Goal: Task Accomplishment & Management: Manage account settings

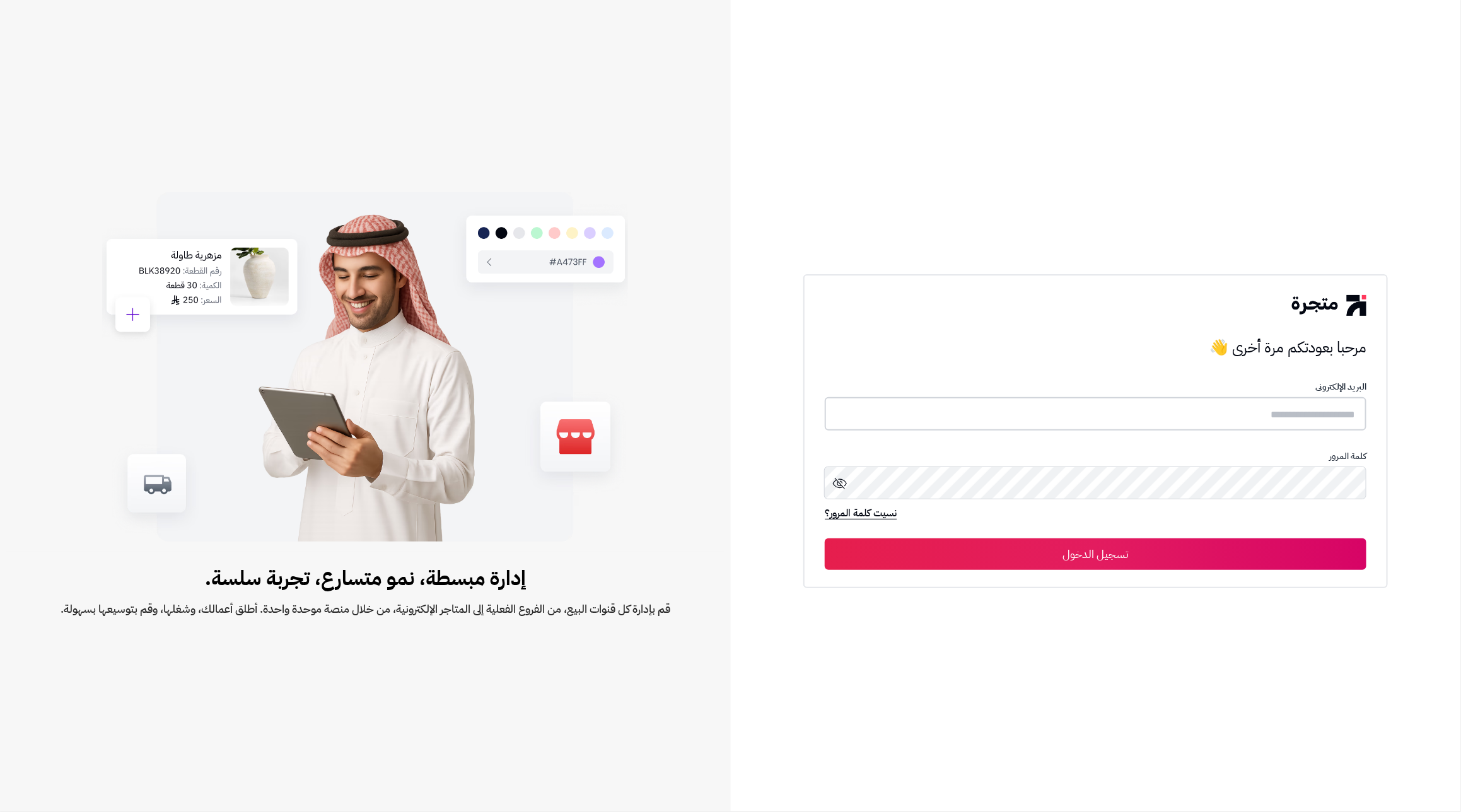
type input "**********"
click at [1217, 541] on button "تسجيل الدخول" at bounding box center [1096, 553] width 542 height 32
click at [1244, 419] on input "**********" at bounding box center [1096, 413] width 542 height 33
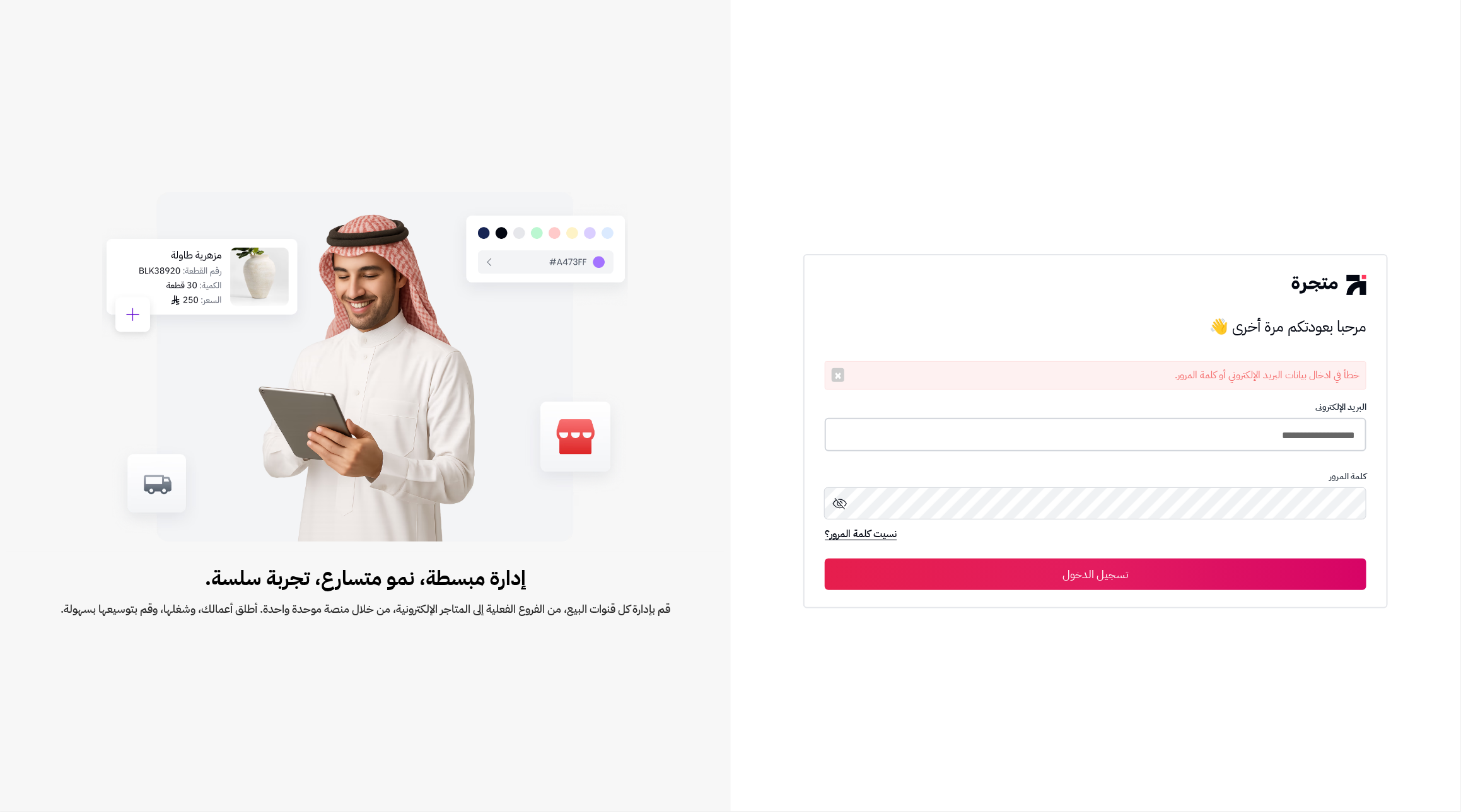
click at [1160, 426] on input "**********" at bounding box center [1096, 434] width 542 height 33
type input "**********"
click at [825, 558] on button "تسجيل الدخول" at bounding box center [1096, 573] width 542 height 32
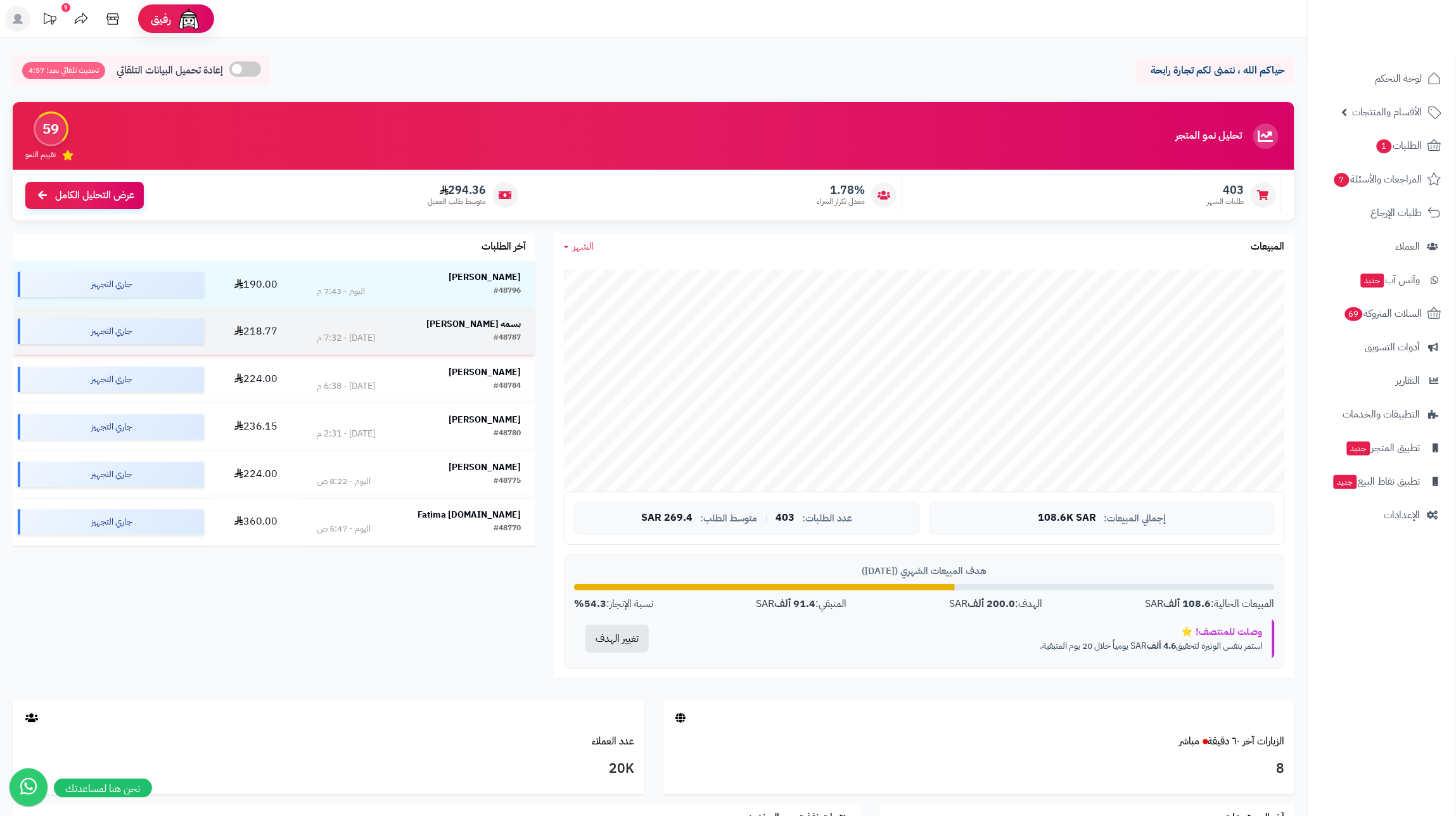
click at [496, 328] on strong "بسمه جميمي" at bounding box center [473, 324] width 94 height 13
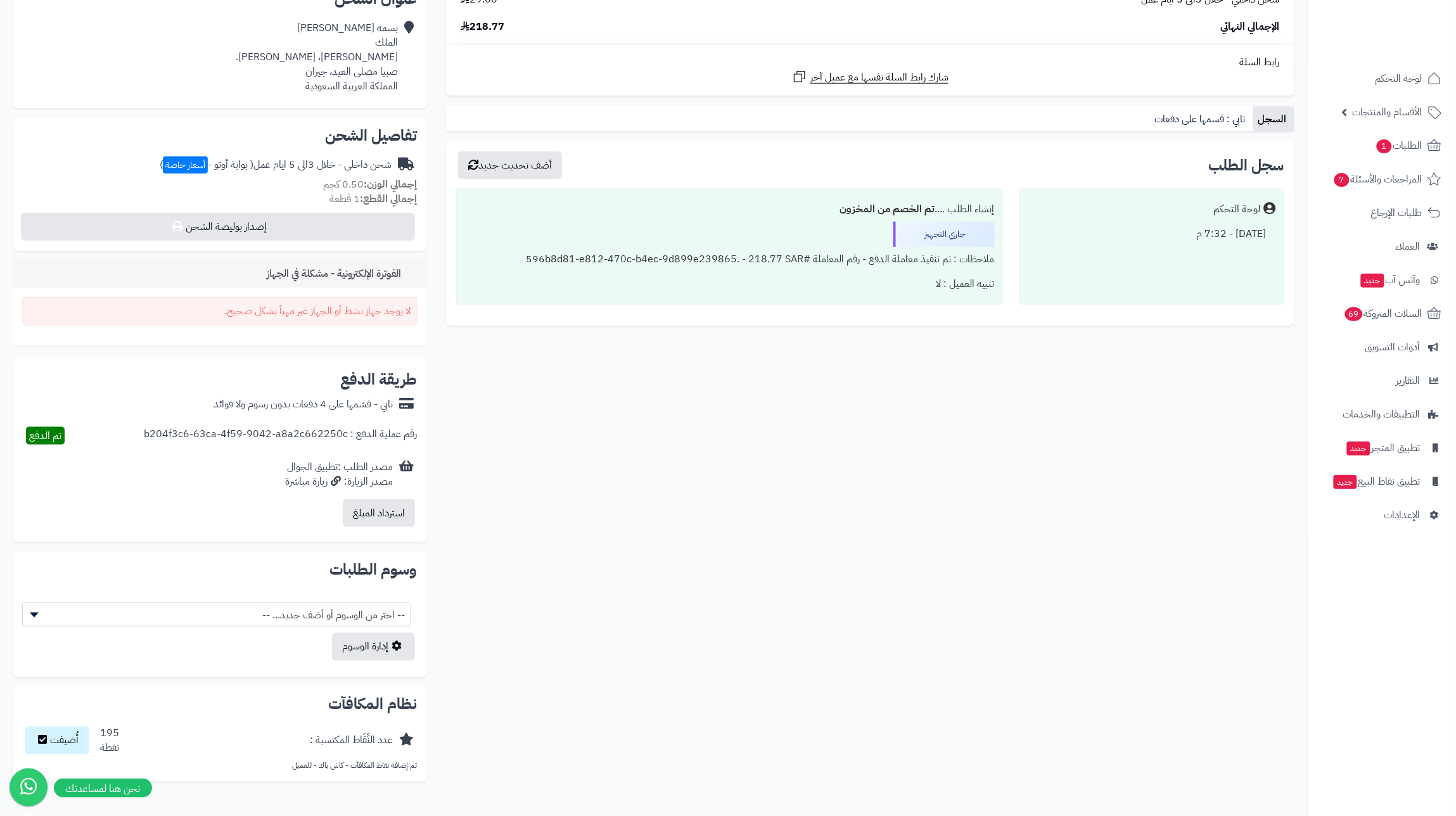
scroll to position [405, 0]
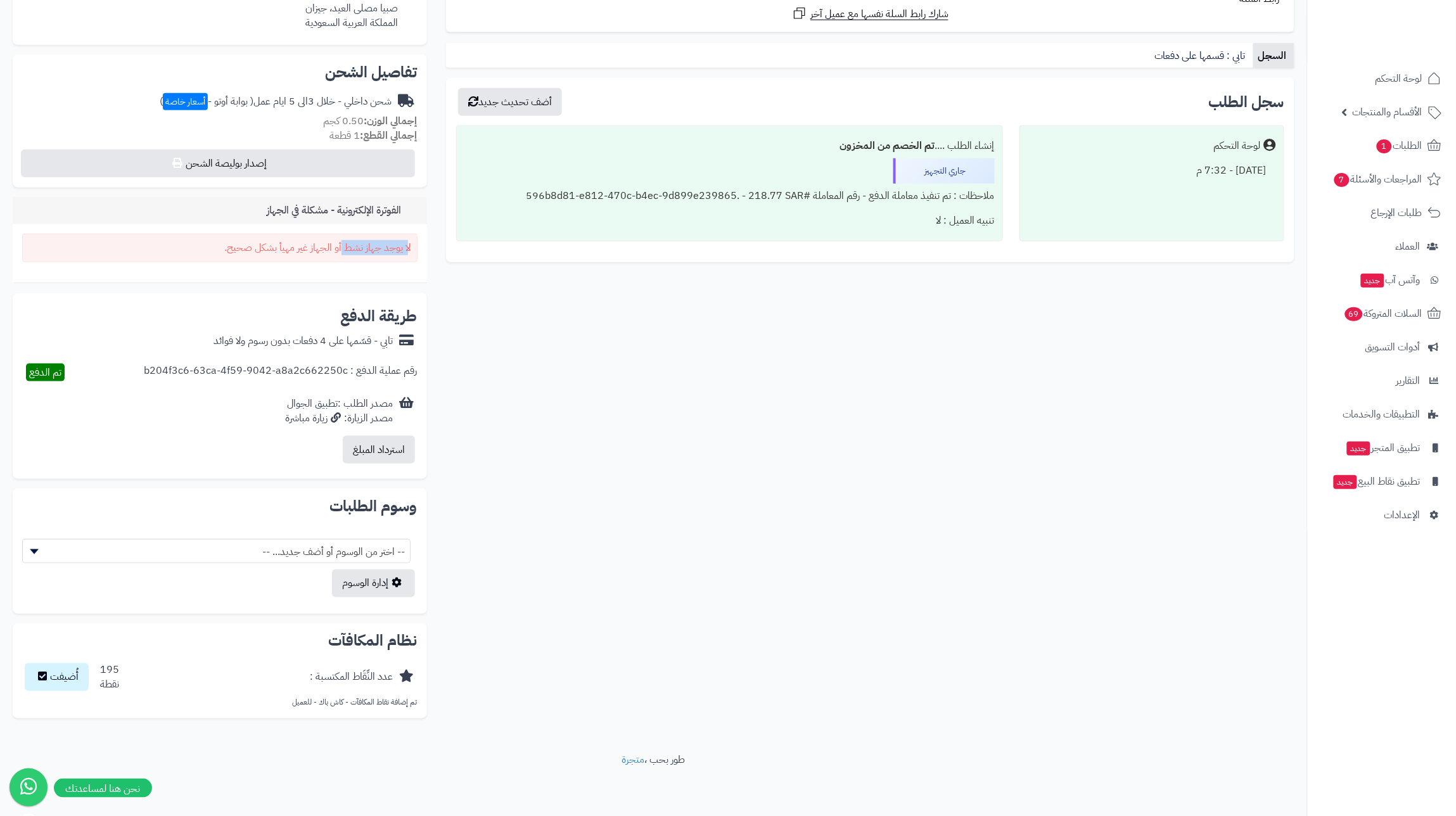
drag, startPoint x: 412, startPoint y: 246, endPoint x: 345, endPoint y: 239, distance: 67.4
click at [343, 246] on div "لا يوجد جهاز نشط أو الجهاز غير مهيأ بشكل صحيح." at bounding box center [219, 248] width 395 height 28
drag, startPoint x: 407, startPoint y: 209, endPoint x: 336, endPoint y: 213, distance: 71.1
click at [336, 213] on h3 "الفوترة الإلكترونية - مشكلة في الجهاز" at bounding box center [342, 210] width 150 height 12
copy h3 "الفوترة الإلكترونية"
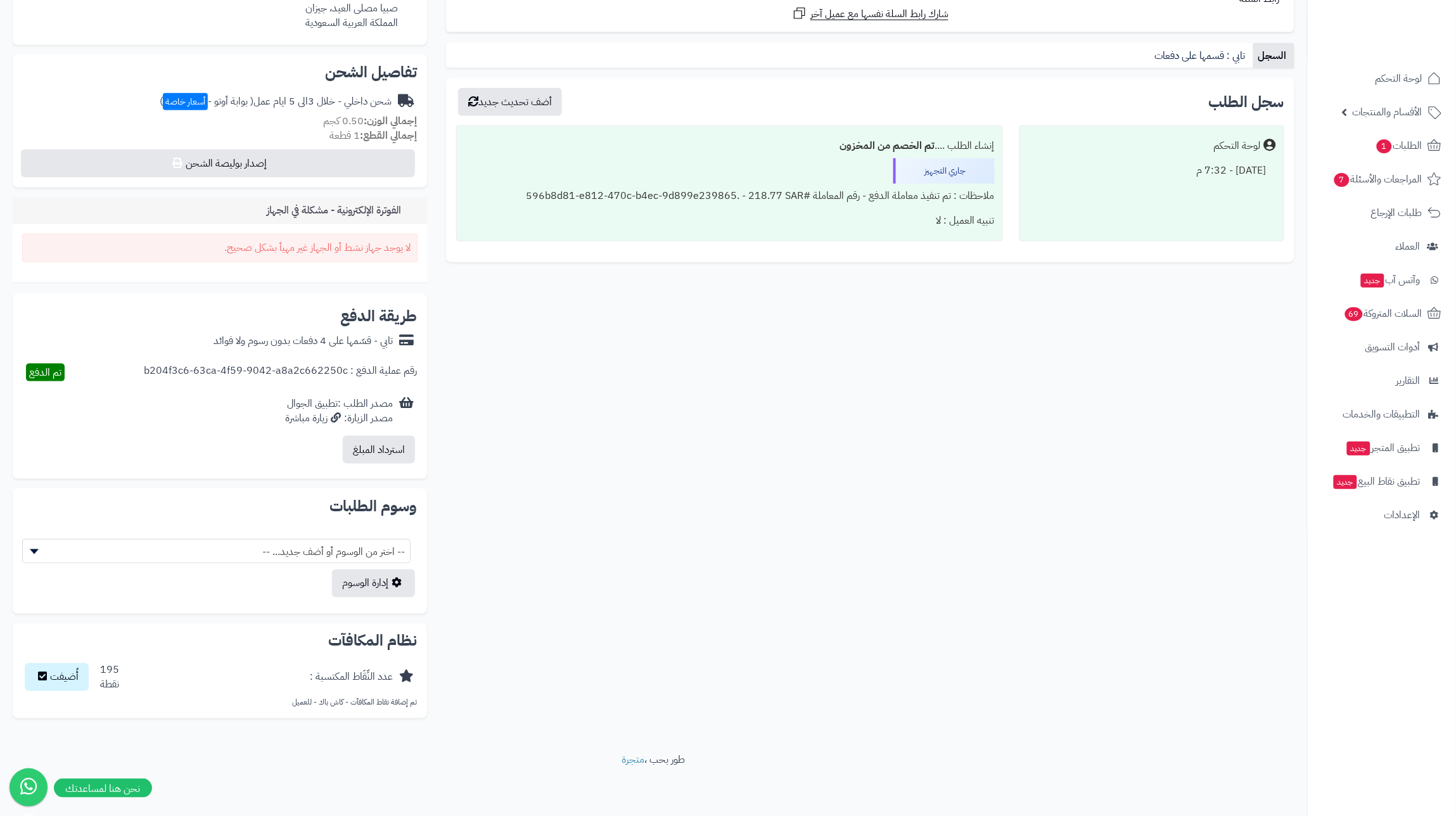
click at [303, 255] on div "لا يوجد جهاز نشط أو الجهاز غير مهيأ بشكل صحيح." at bounding box center [219, 248] width 395 height 28
drag, startPoint x: 354, startPoint y: 253, endPoint x: 414, endPoint y: 248, distance: 60.2
click at [414, 248] on div "لا يوجد جهاز نشط أو الجهاز غير مهيأ بشكل صحيح." at bounding box center [219, 248] width 395 height 28
copy div "لا يوجد جهاز نش"
click at [308, 246] on div "لا يوجد جهاز نشط أو الجهاز غير مهيأ بشكل صحيح." at bounding box center [219, 248] width 395 height 28
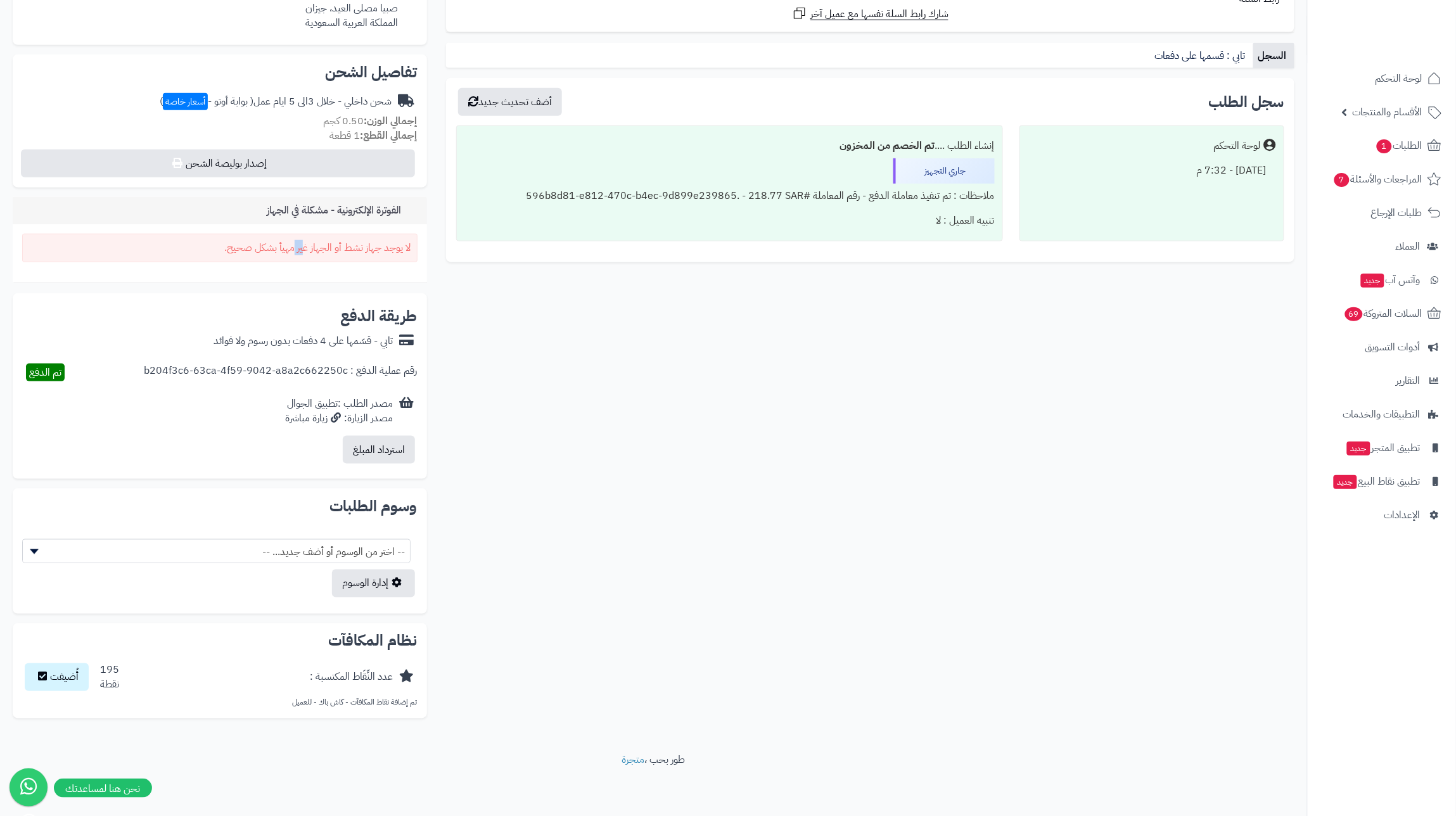
click at [308, 246] on div "لا يوجد جهاز نشط أو الجهاز غير مهيأ بشكل صحيح." at bounding box center [219, 248] width 395 height 28
copy div "لا يوجد جهاز نشط أو الجهاز غير مهيأ بشكل صحيح."
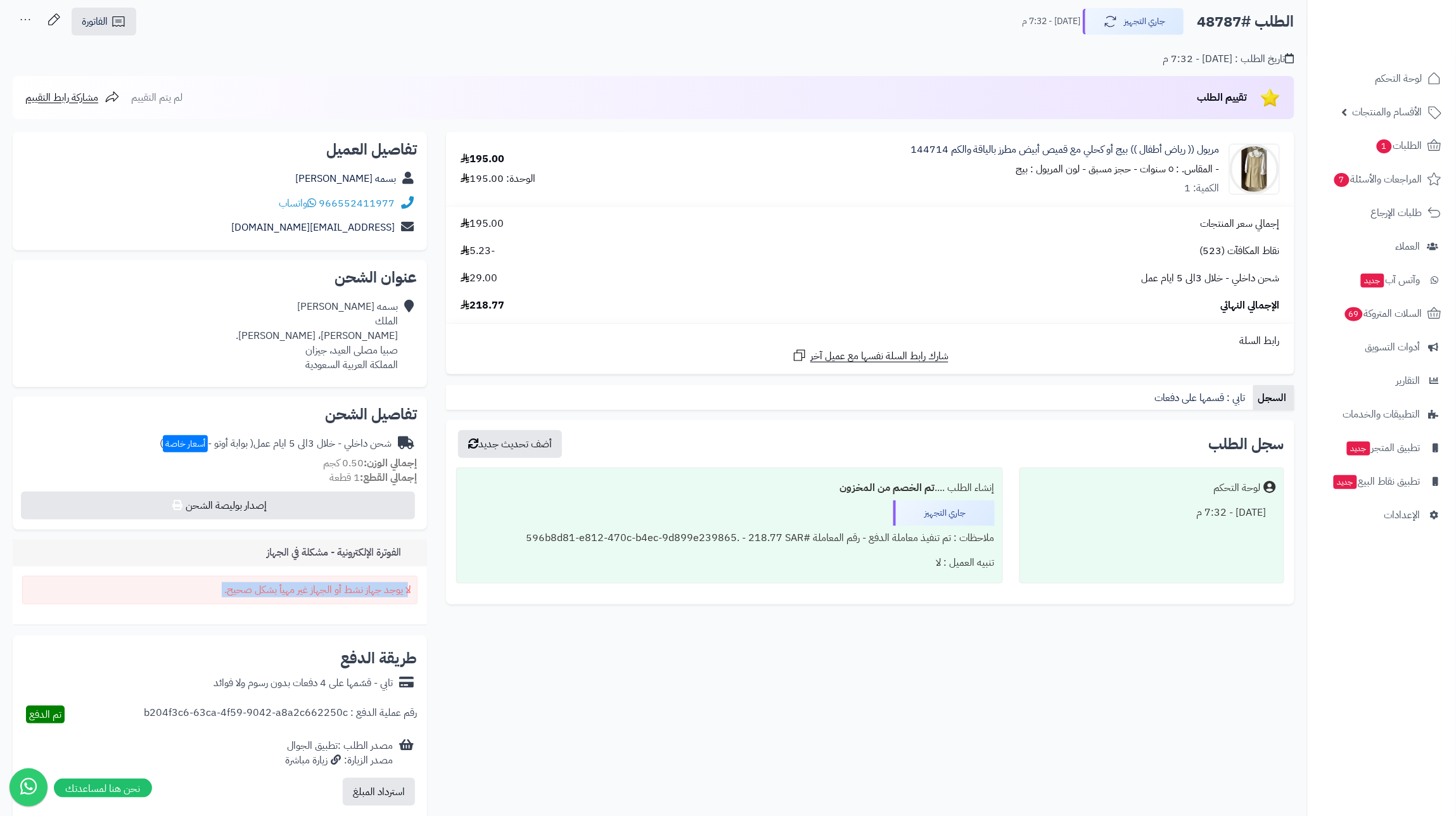
scroll to position [0, 0]
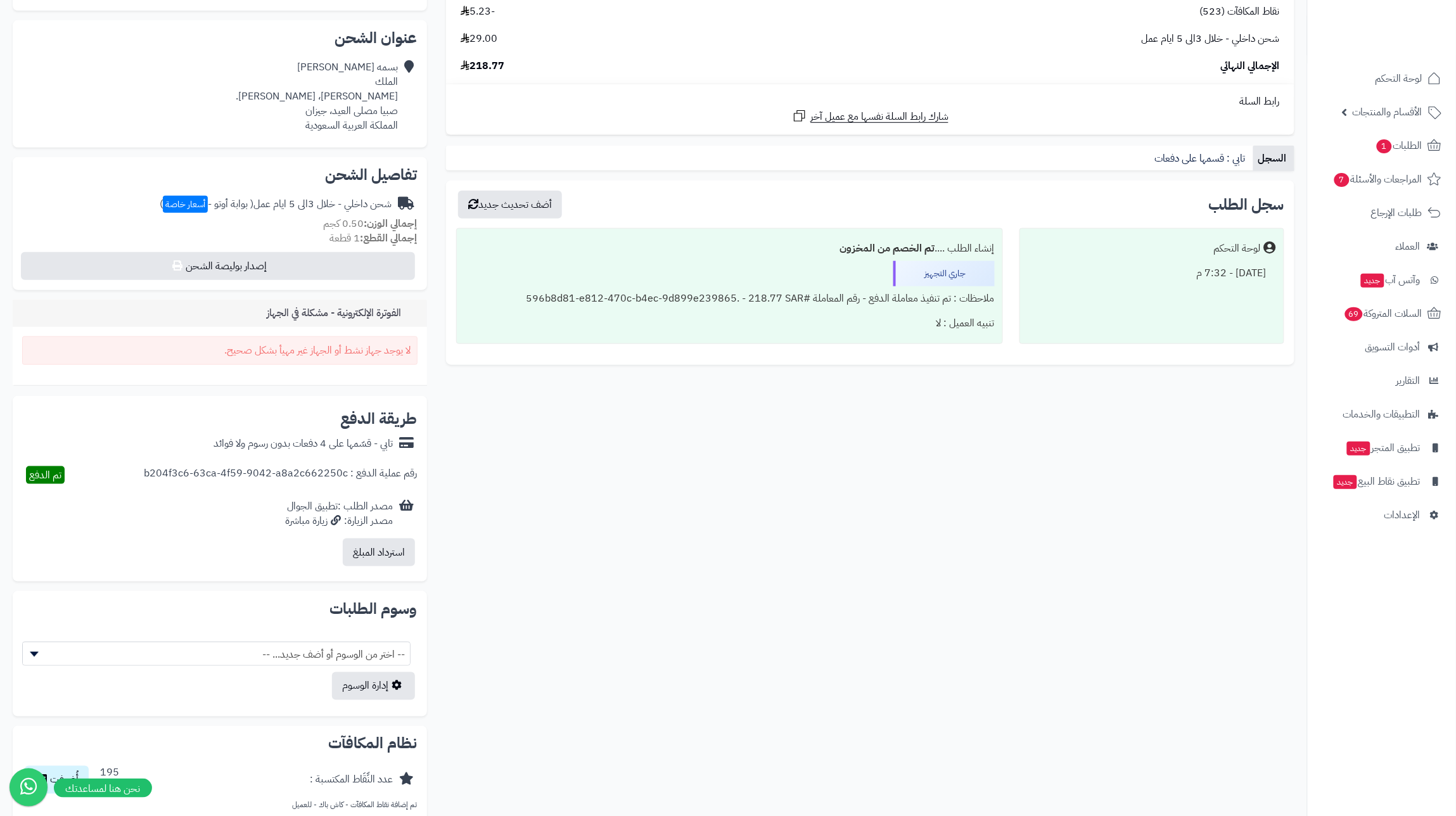
click at [830, 474] on div "**********" at bounding box center [653, 362] width 1301 height 938
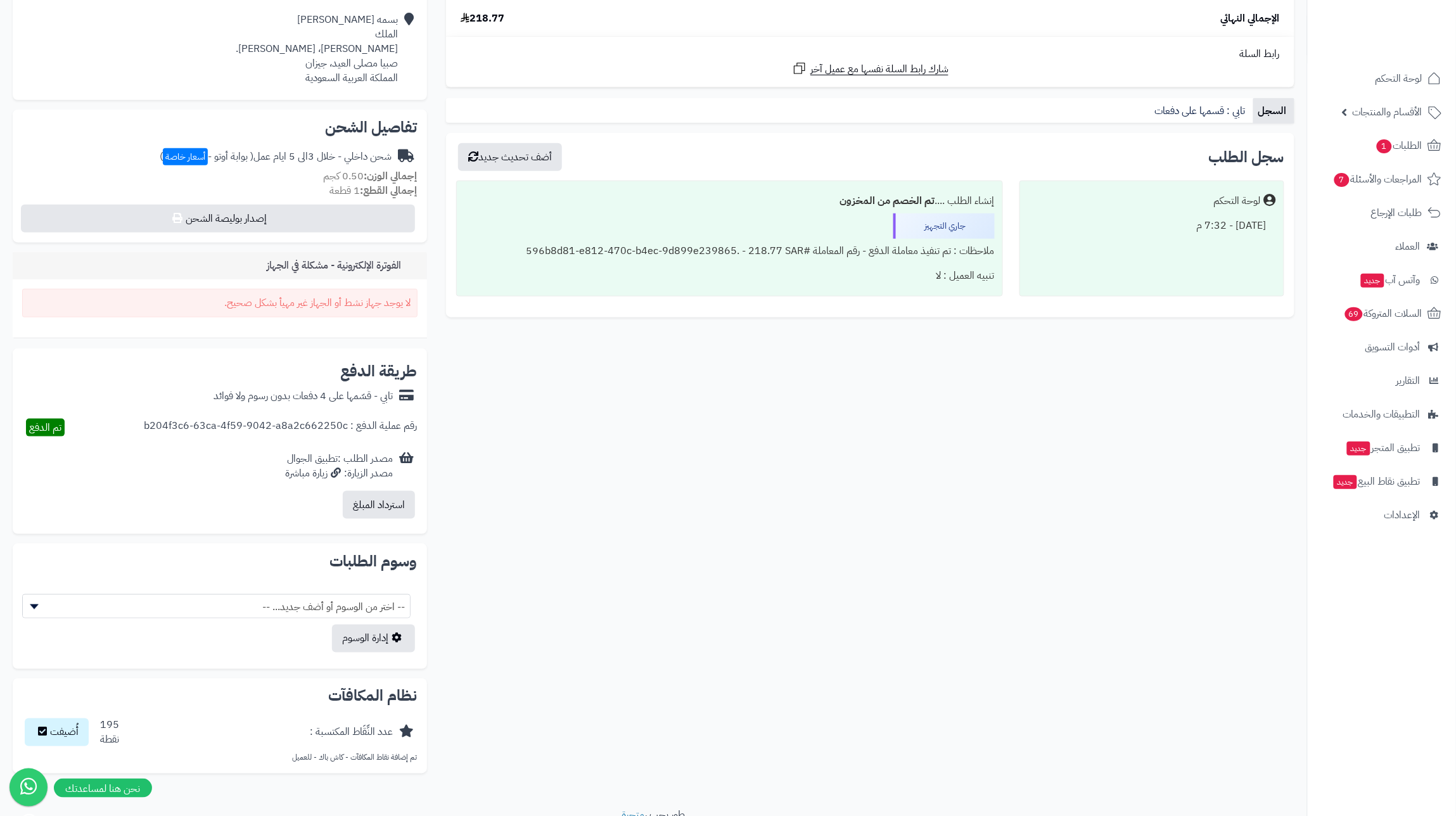
scroll to position [405, 0]
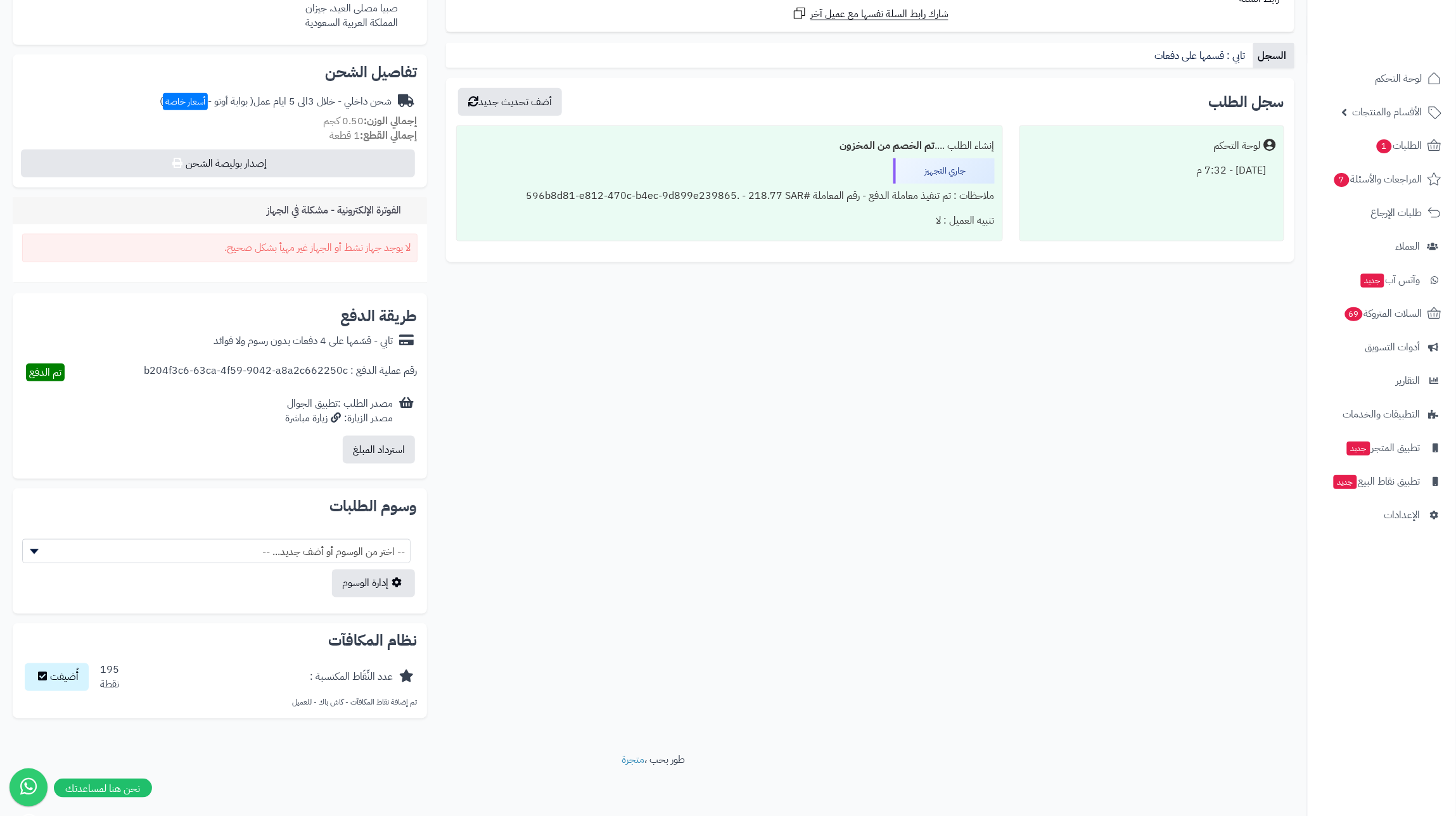
click at [307, 299] on div "طريقة الدفع تابي - قسّمها على 4 دفعات بدون رسوم ولا فوائد رقم عملية الدفع : b20…" at bounding box center [219, 386] width 414 height 185
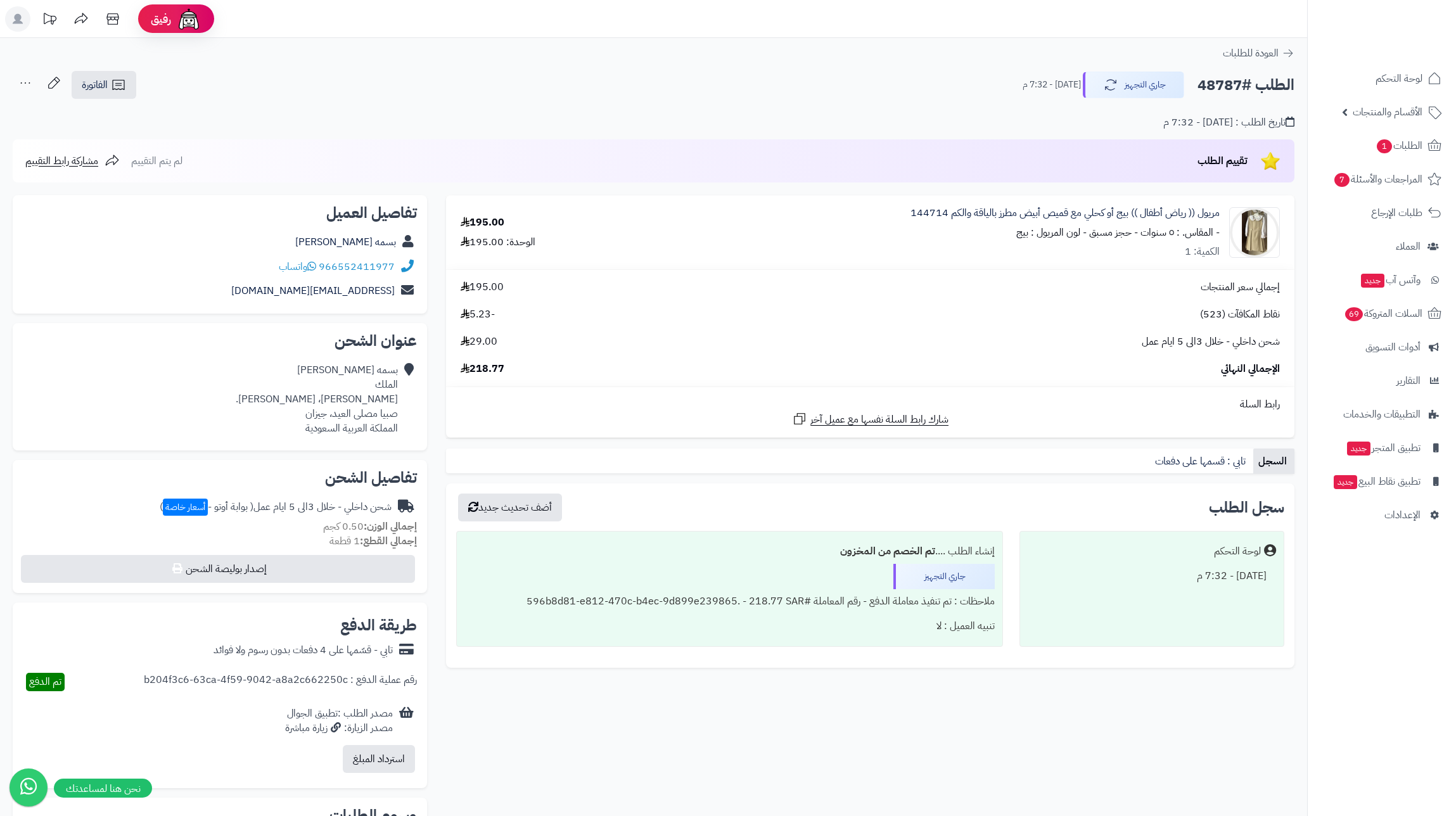
scroll to position [308, 0]
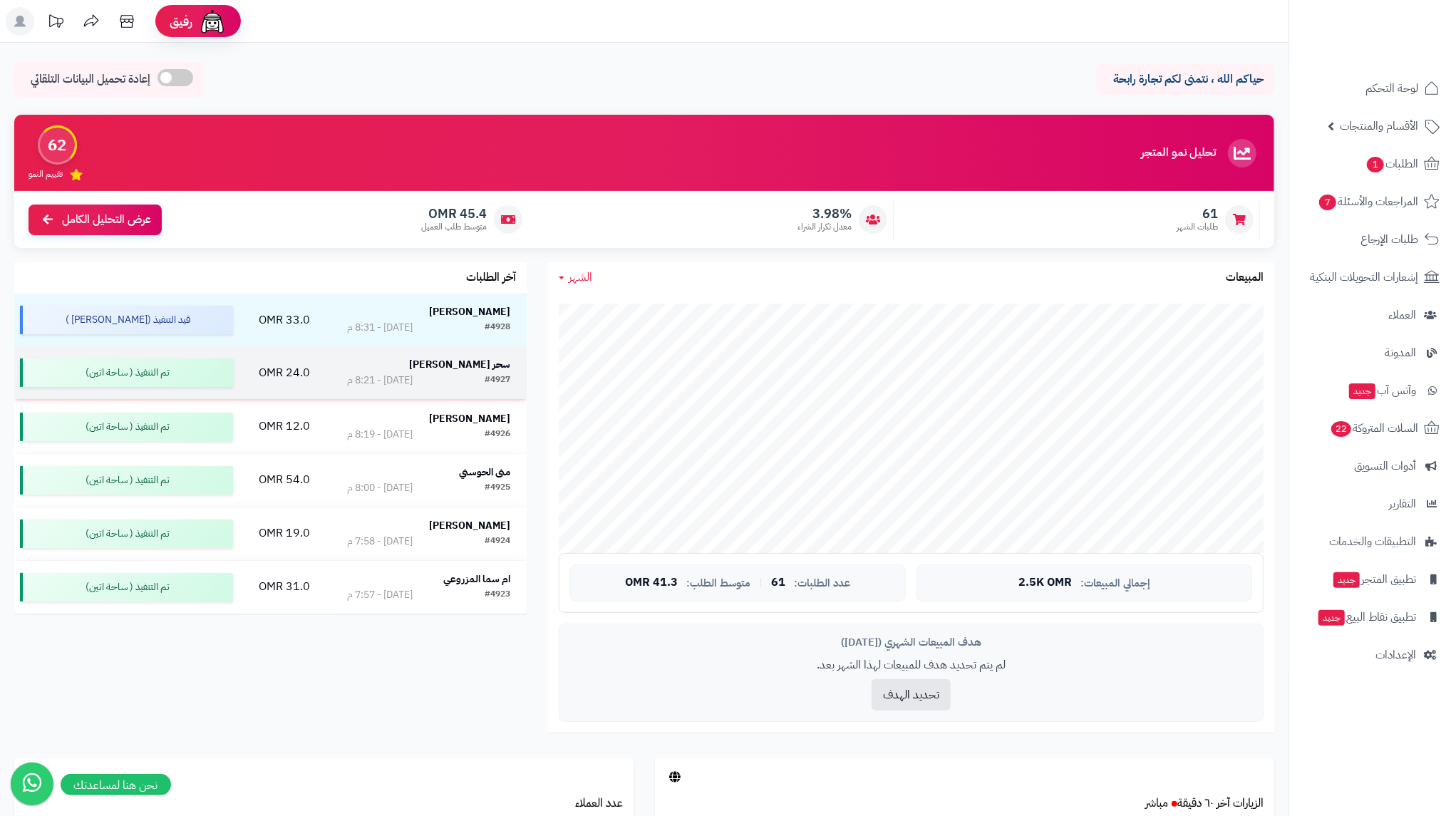
click at [493, 370] on strong "سحر [PERSON_NAME]" at bounding box center [459, 364] width 101 height 15
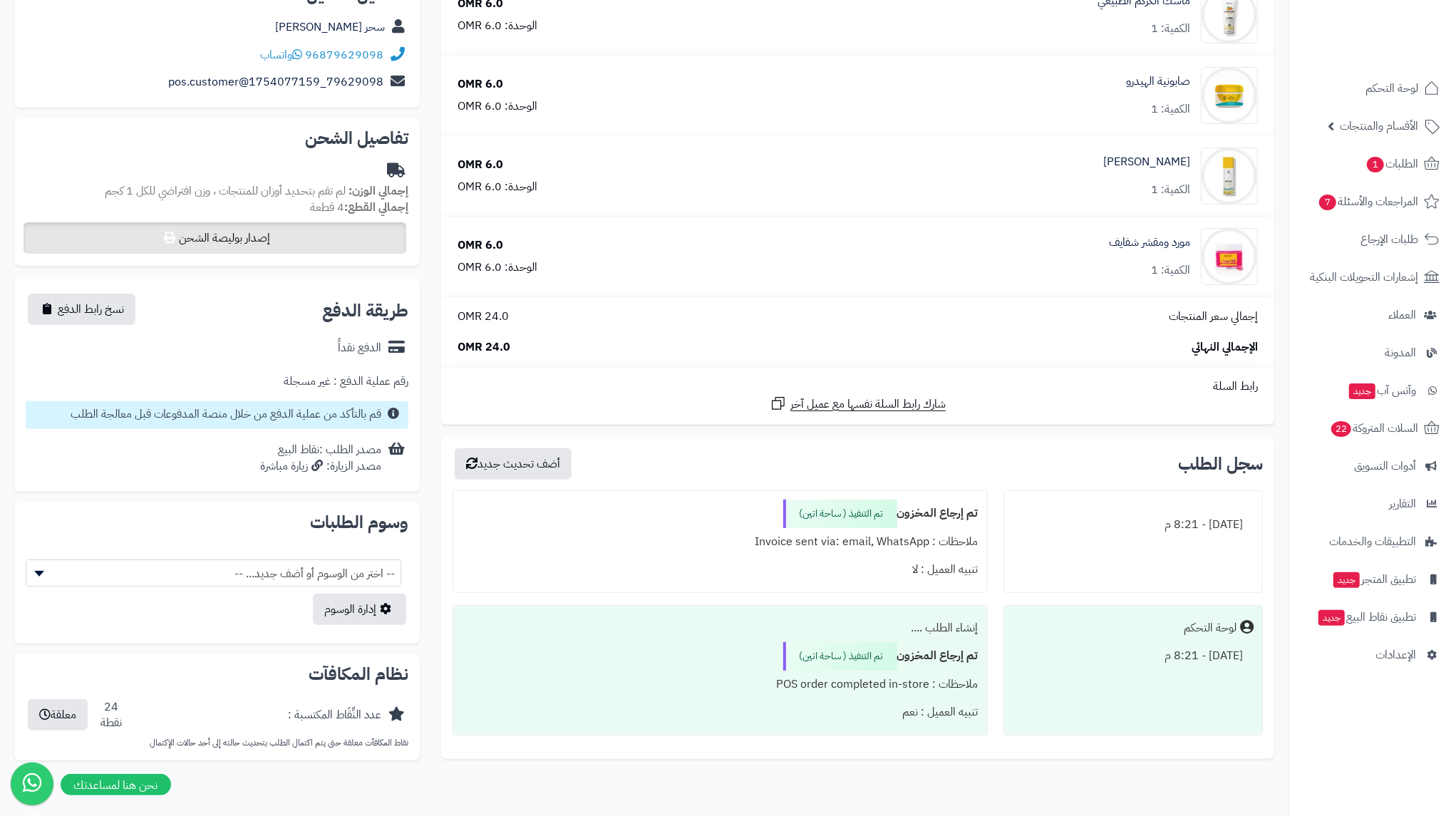
scroll to position [267, 0]
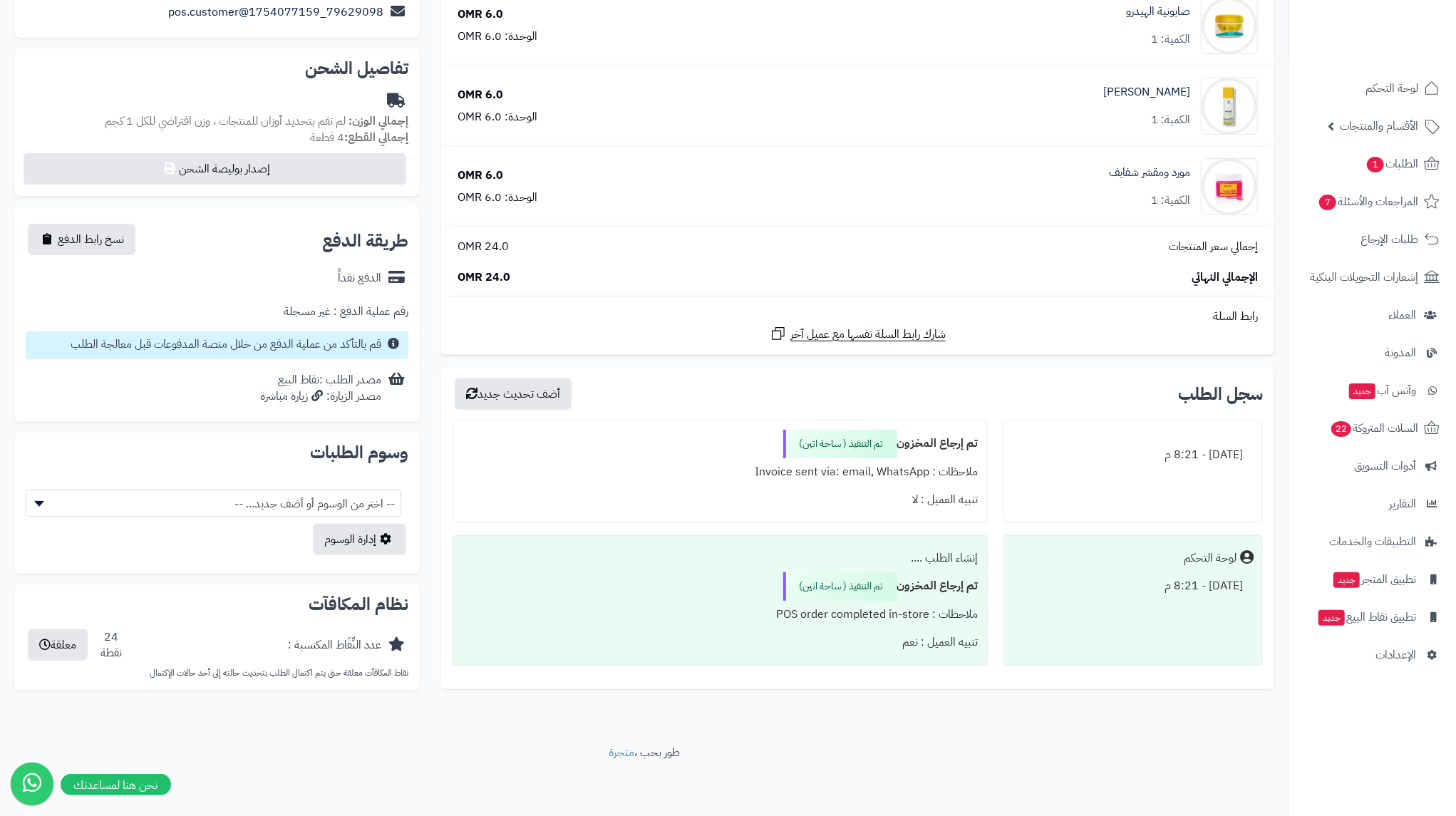
drag, startPoint x: 257, startPoint y: 318, endPoint x: 435, endPoint y: 317, distance: 178.0
click at [367, 314] on div "رقم عملية الدفع : غير مسجلة" at bounding box center [217, 311] width 383 height 39
click at [1387, 468] on span "أدوات التسويق" at bounding box center [1385, 466] width 62 height 20
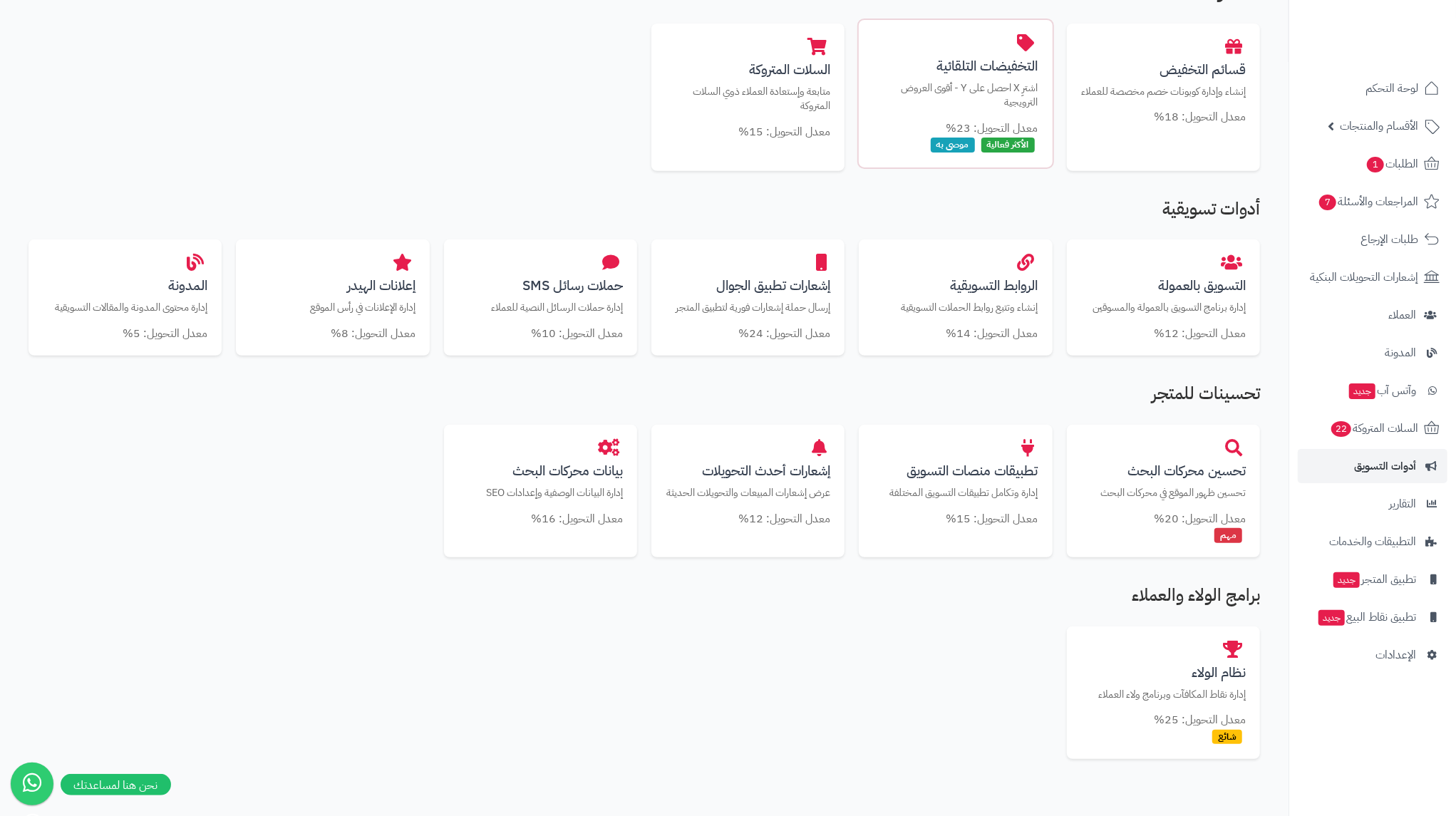
scroll to position [488, 0]
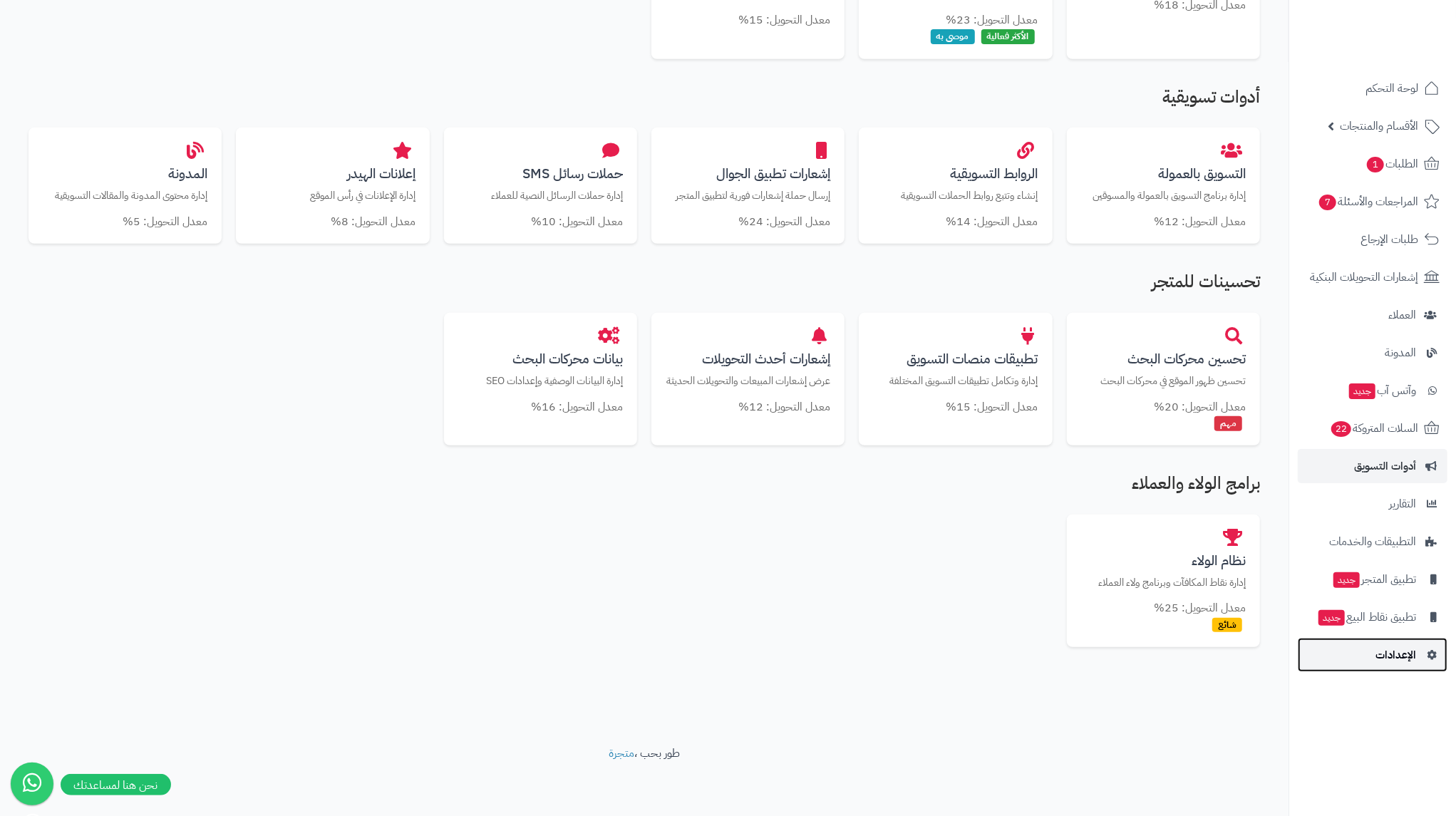
drag, startPoint x: 1422, startPoint y: 664, endPoint x: 1355, endPoint y: 629, distance: 75.6
click at [1422, 664] on link "الإعدادات" at bounding box center [1372, 654] width 149 height 34
